Goal: Transaction & Acquisition: Subscribe to service/newsletter

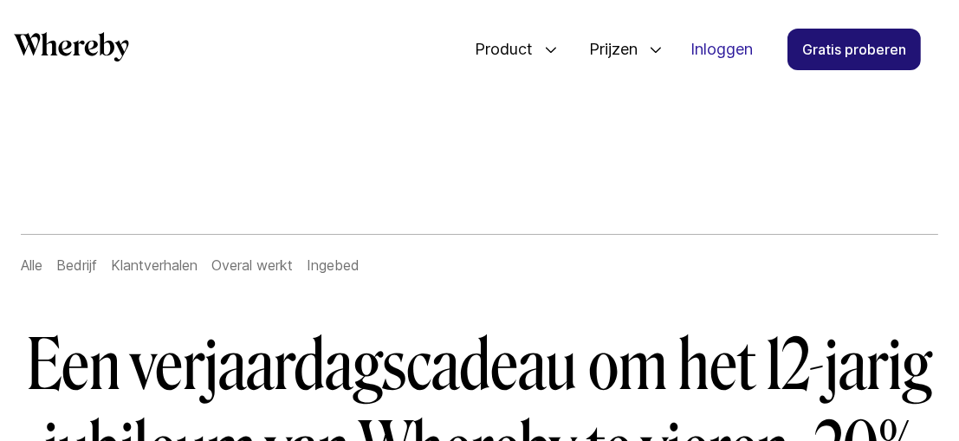
click at [832, 42] on font "Gratis proberen" at bounding box center [854, 49] width 104 height 17
click at [845, 41] on font "Gratis proberen" at bounding box center [854, 49] width 104 height 17
click at [840, 49] on font "Gratis proberen" at bounding box center [854, 49] width 104 height 17
